Goal: Task Accomplishment & Management: Use online tool/utility

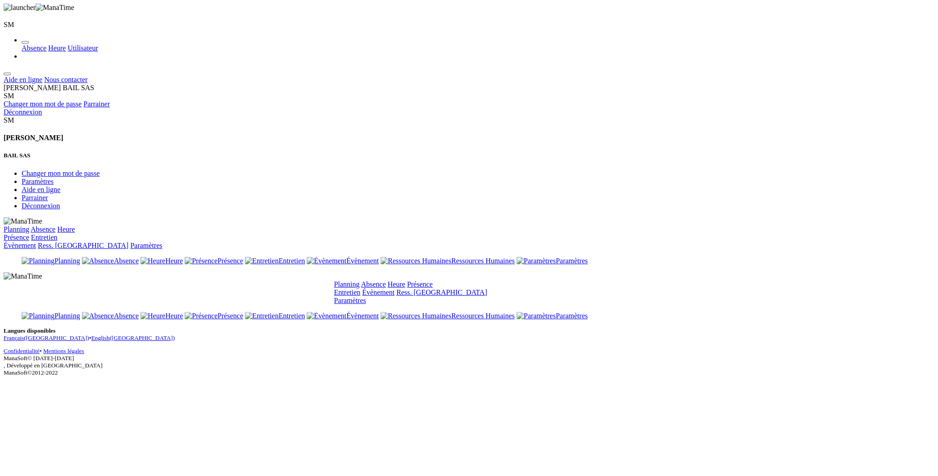
click at [386, 280] on link "Absence" at bounding box center [373, 284] width 25 height 8
